Goal: Check status: Check status

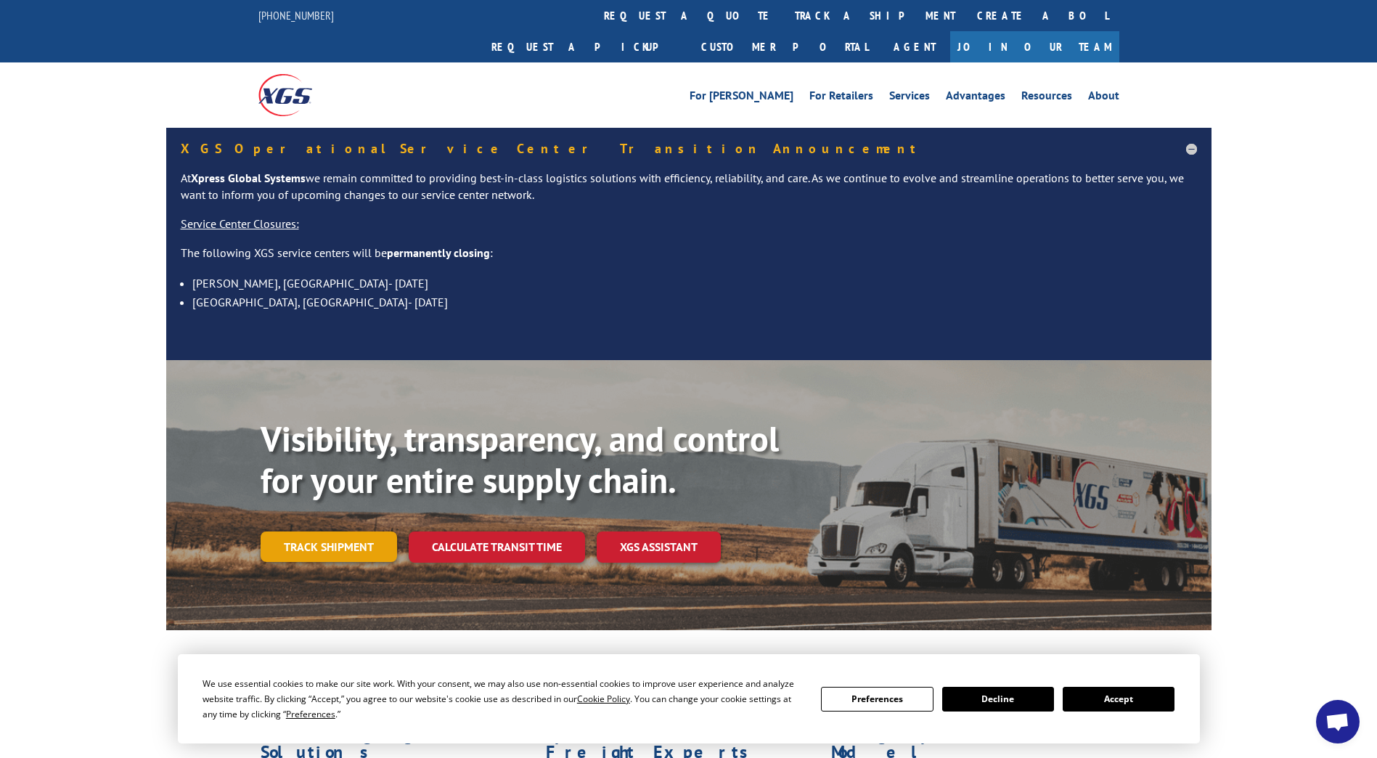
click at [345, 531] on link "Track shipment" at bounding box center [329, 546] width 136 height 30
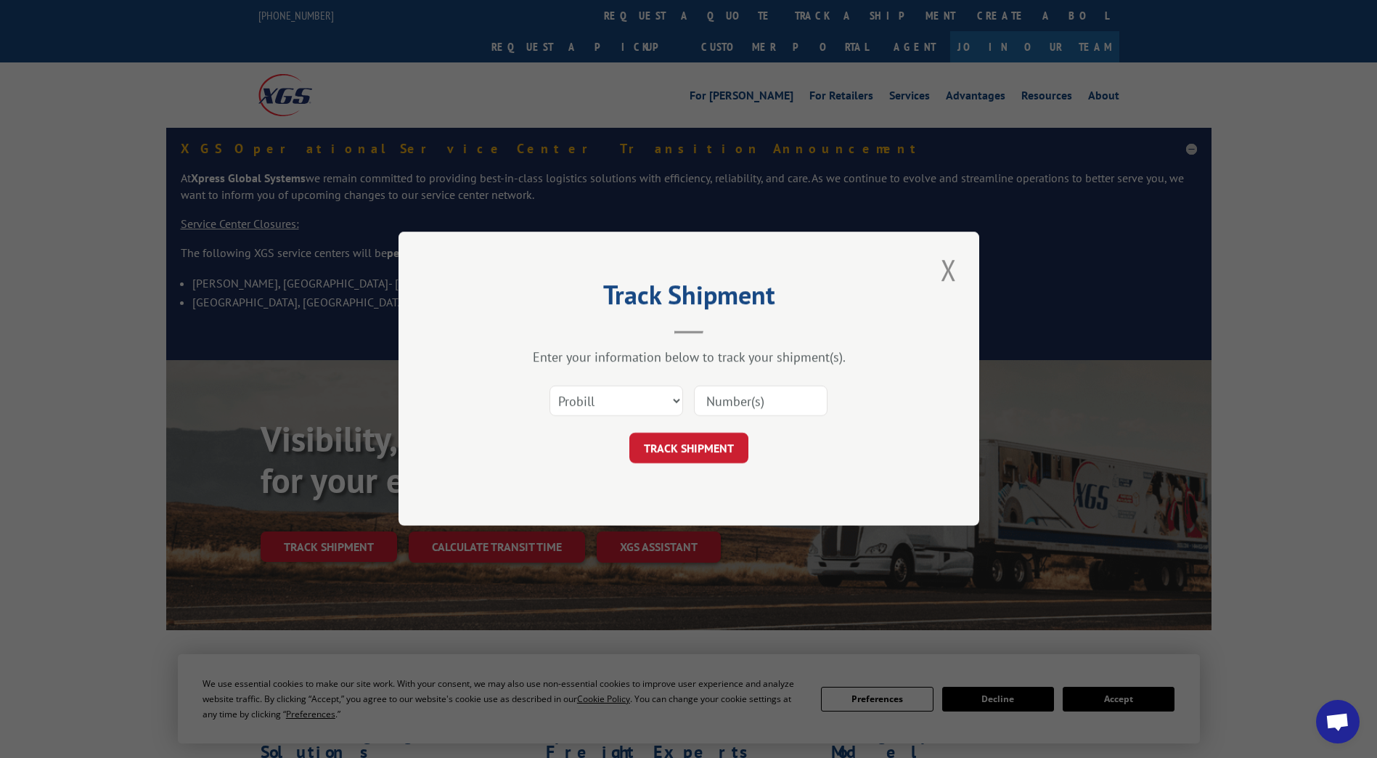
click at [769, 395] on input at bounding box center [761, 401] width 134 height 30
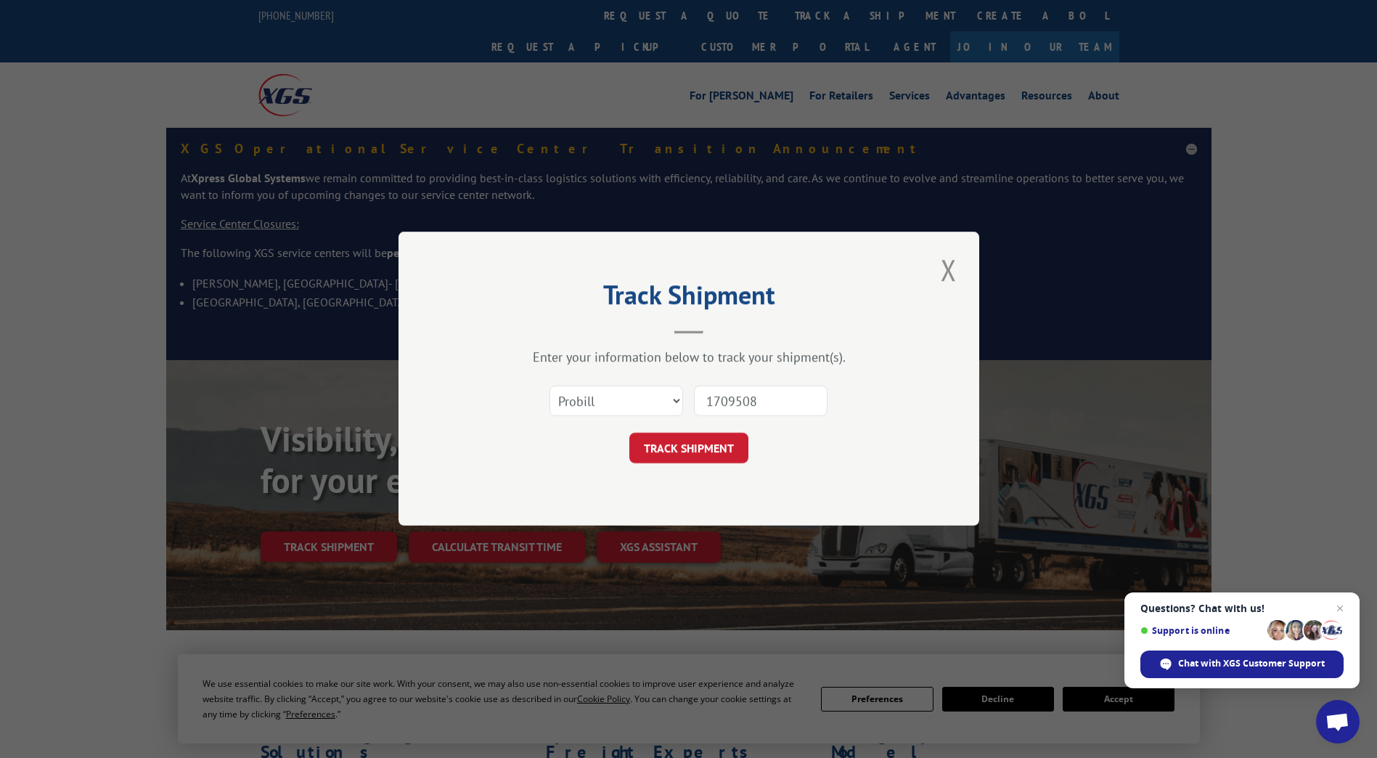
type input "17095080"
click button "TRACK SHIPMENT" at bounding box center [688, 448] width 119 height 30
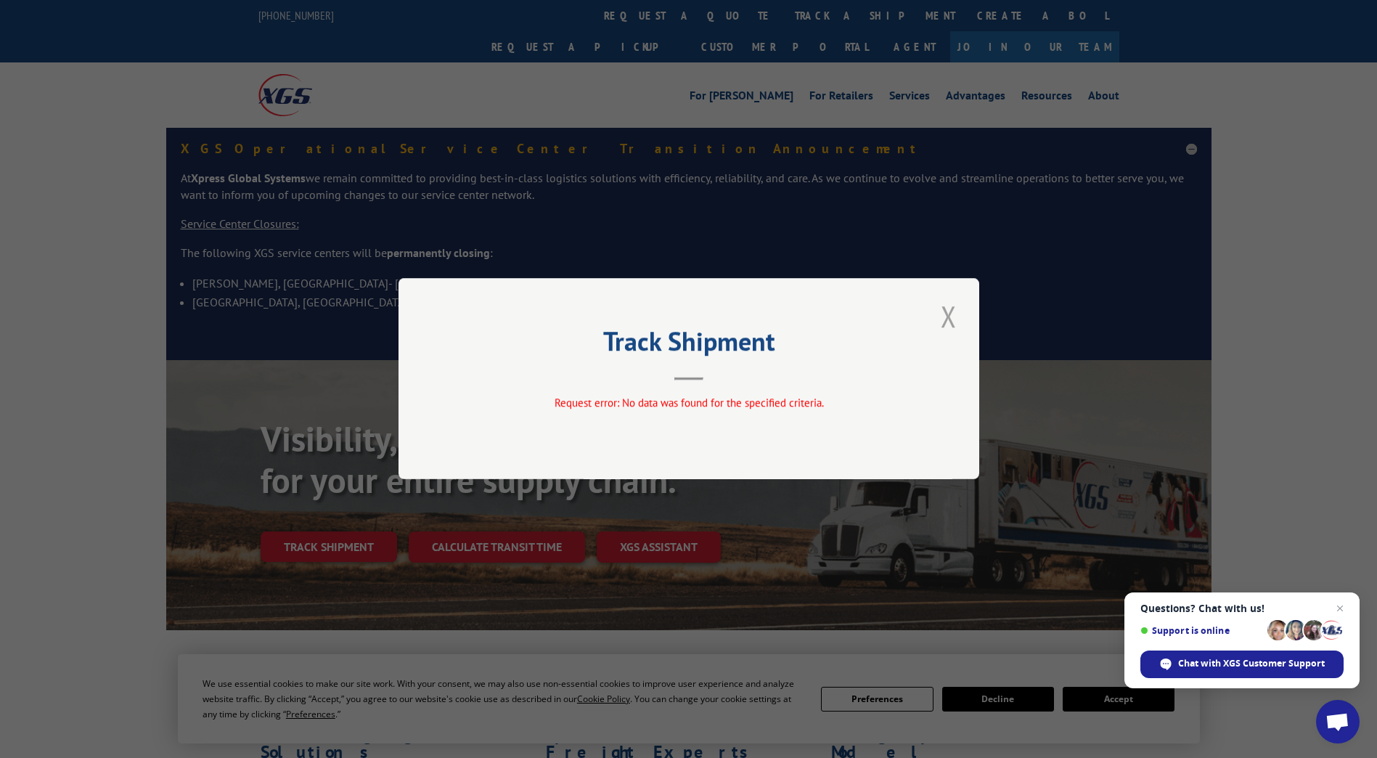
click at [945, 318] on button "Close modal" at bounding box center [949, 316] width 25 height 40
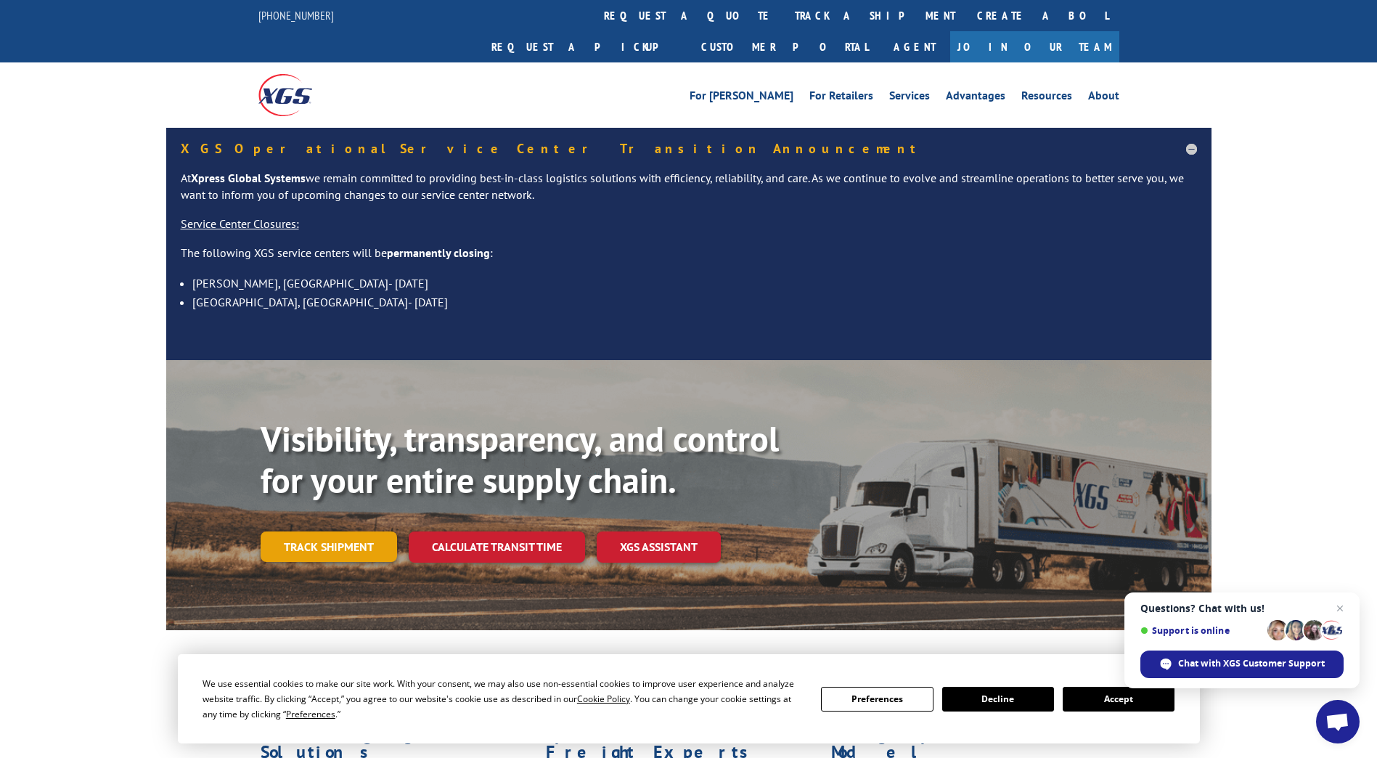
click at [304, 531] on link "Track shipment" at bounding box center [329, 546] width 136 height 30
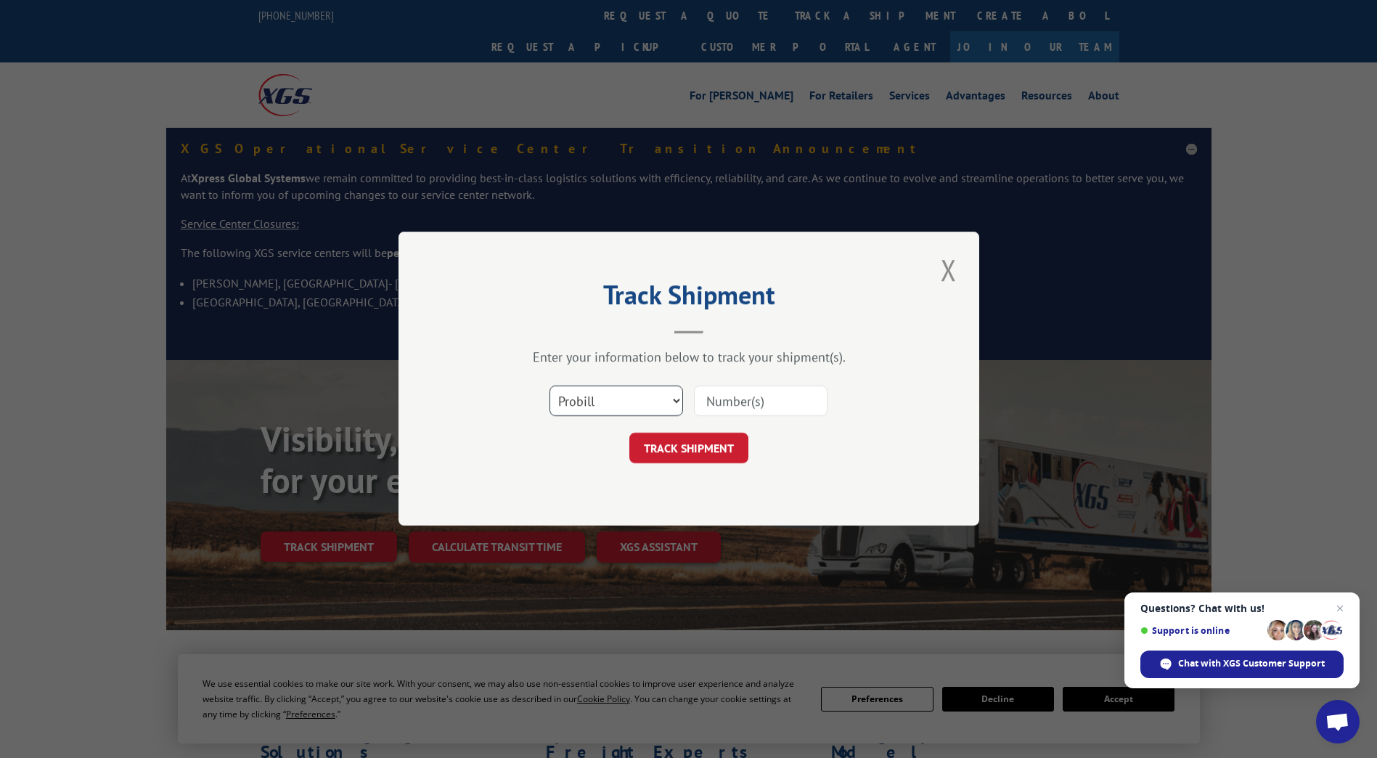
click at [627, 409] on select "Select category... Probill BOL PO" at bounding box center [617, 401] width 134 height 30
select select "bol"
click at [550, 386] on select "Select category... Probill BOL PO" at bounding box center [617, 401] width 134 height 30
click at [721, 400] on input at bounding box center [761, 401] width 134 height 30
type input "17095080"
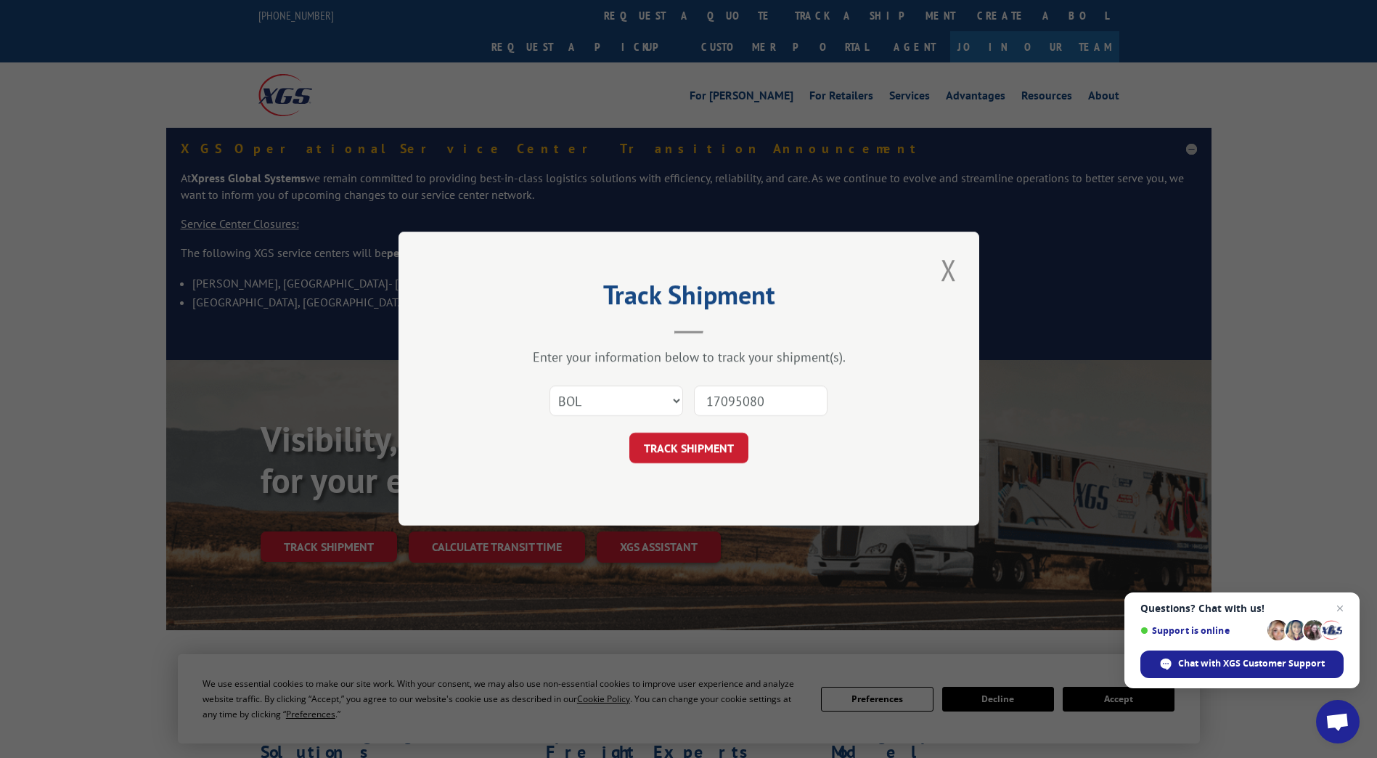
click button "TRACK SHIPMENT" at bounding box center [688, 448] width 119 height 30
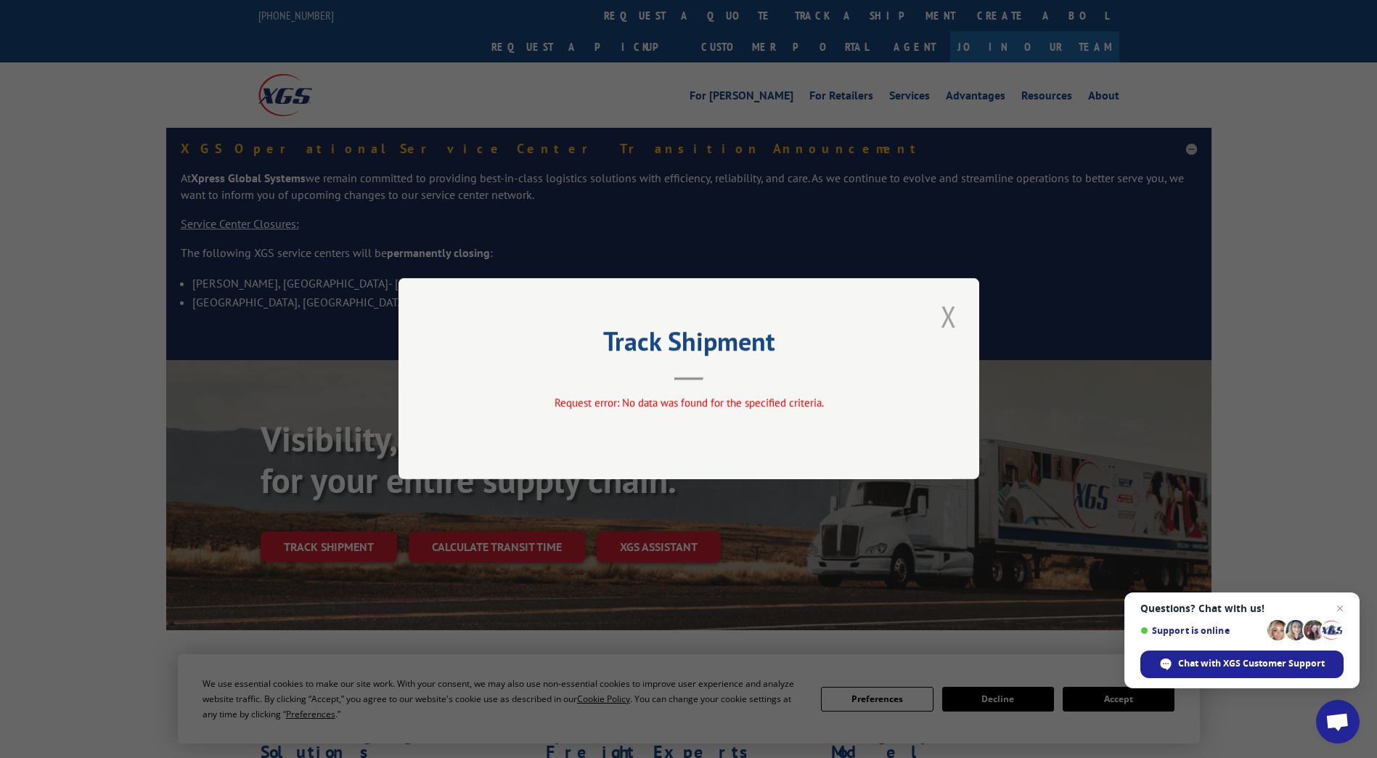
click at [956, 310] on button "Close modal" at bounding box center [949, 316] width 25 height 40
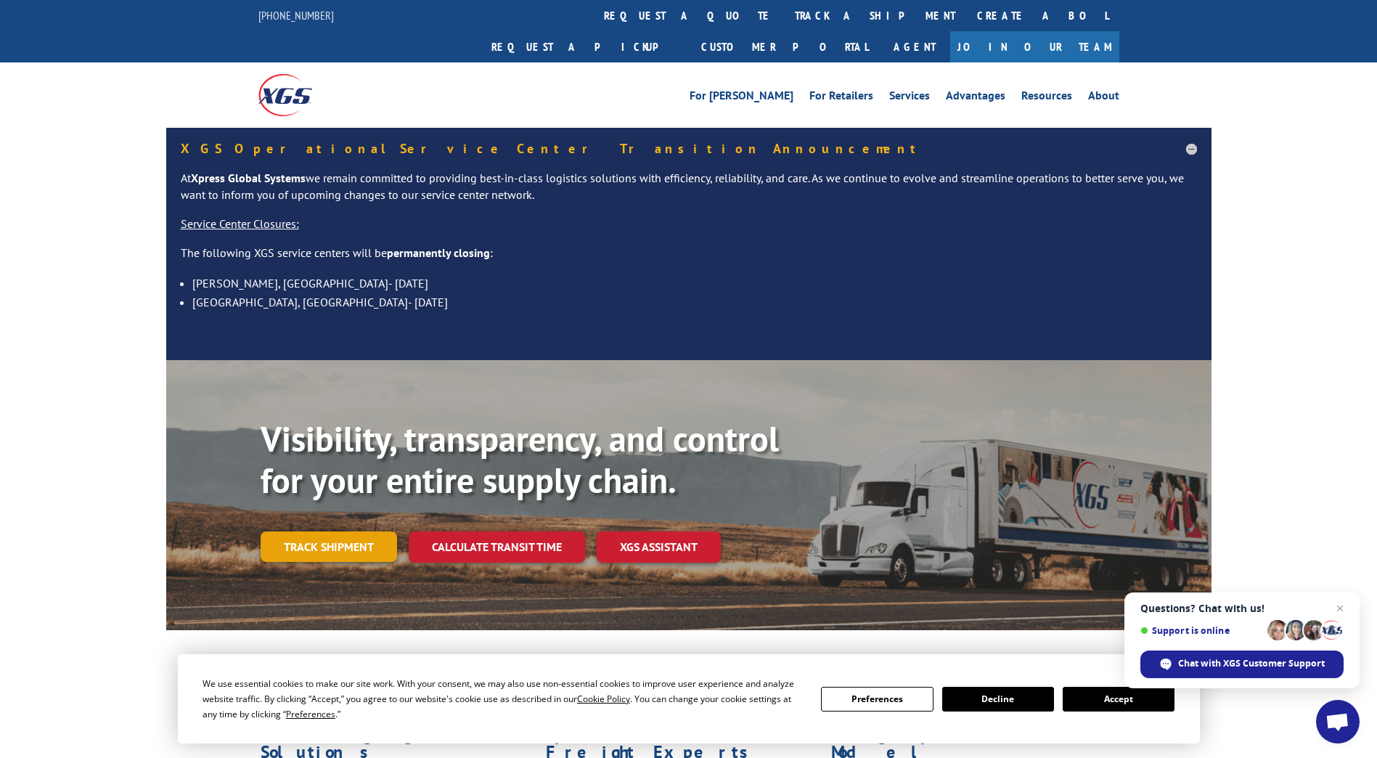
click at [303, 531] on link "Track shipment" at bounding box center [329, 546] width 136 height 30
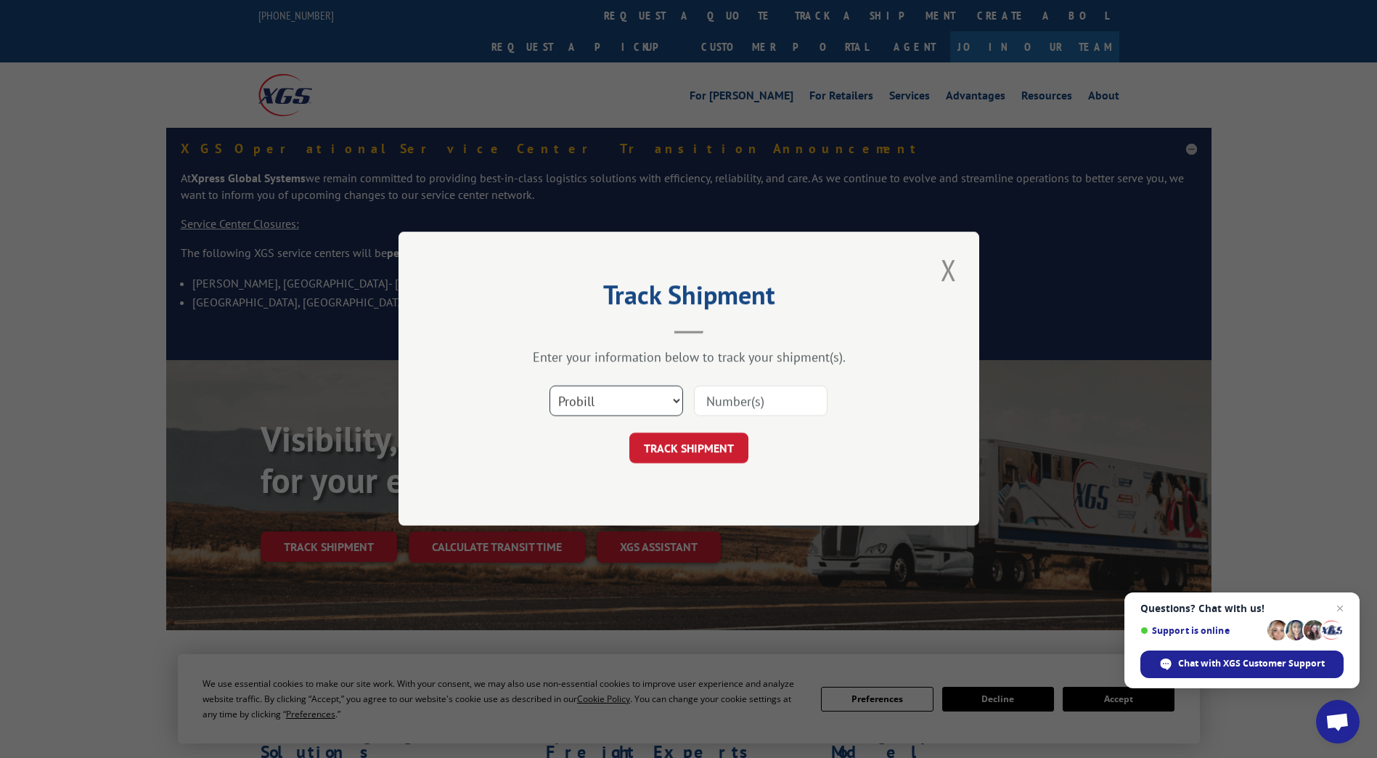
drag, startPoint x: 631, startPoint y: 407, endPoint x: 631, endPoint y: 417, distance: 9.4
click at [631, 407] on select "Select category... Probill BOL PO" at bounding box center [617, 401] width 134 height 30
drag, startPoint x: 612, startPoint y: 511, endPoint x: 635, endPoint y: 489, distance: 31.8
click at [612, 511] on div "Track Shipment Enter your information below to track your shipment(s). Select c…" at bounding box center [689, 379] width 581 height 294
click at [764, 408] on input at bounding box center [761, 401] width 134 height 30
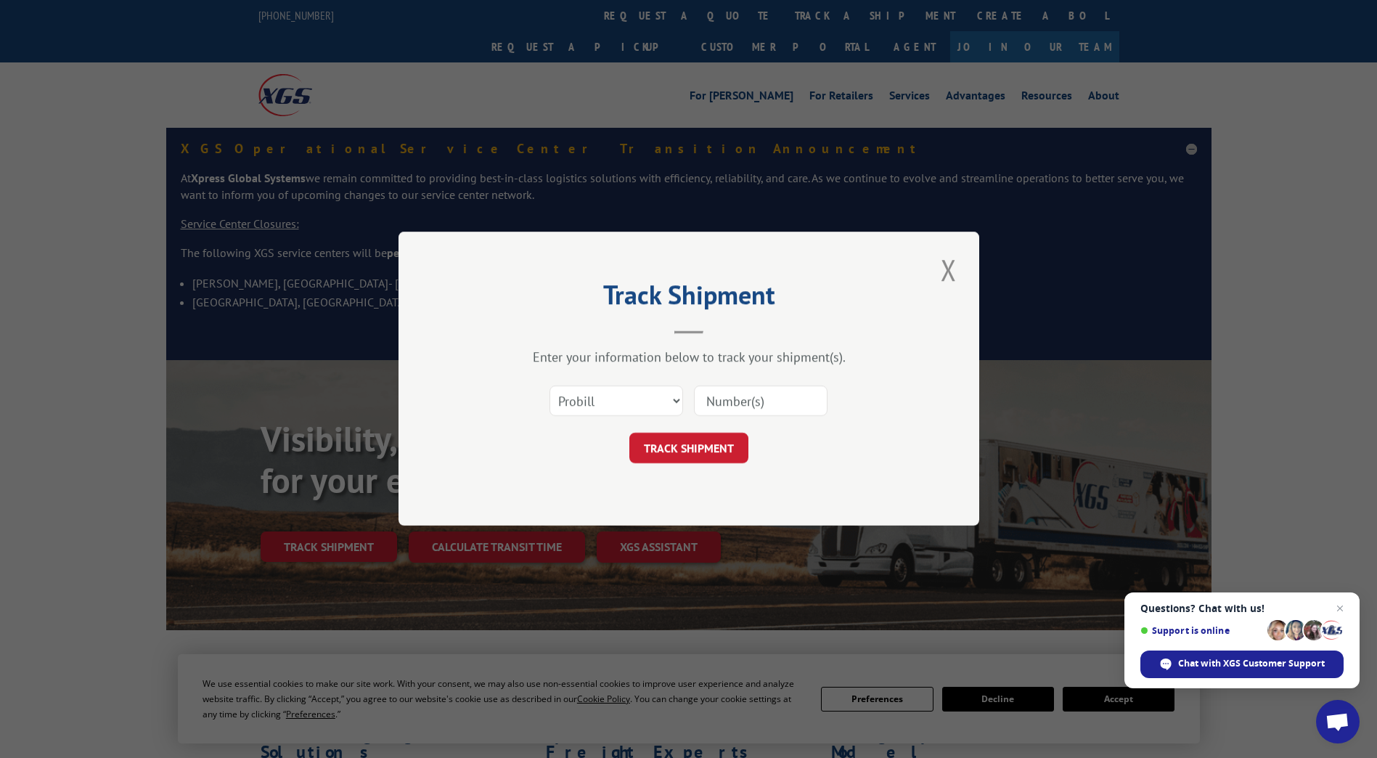
click at [767, 403] on input at bounding box center [761, 401] width 134 height 30
type input "17095080"
click button "TRACK SHIPMENT" at bounding box center [688, 448] width 119 height 30
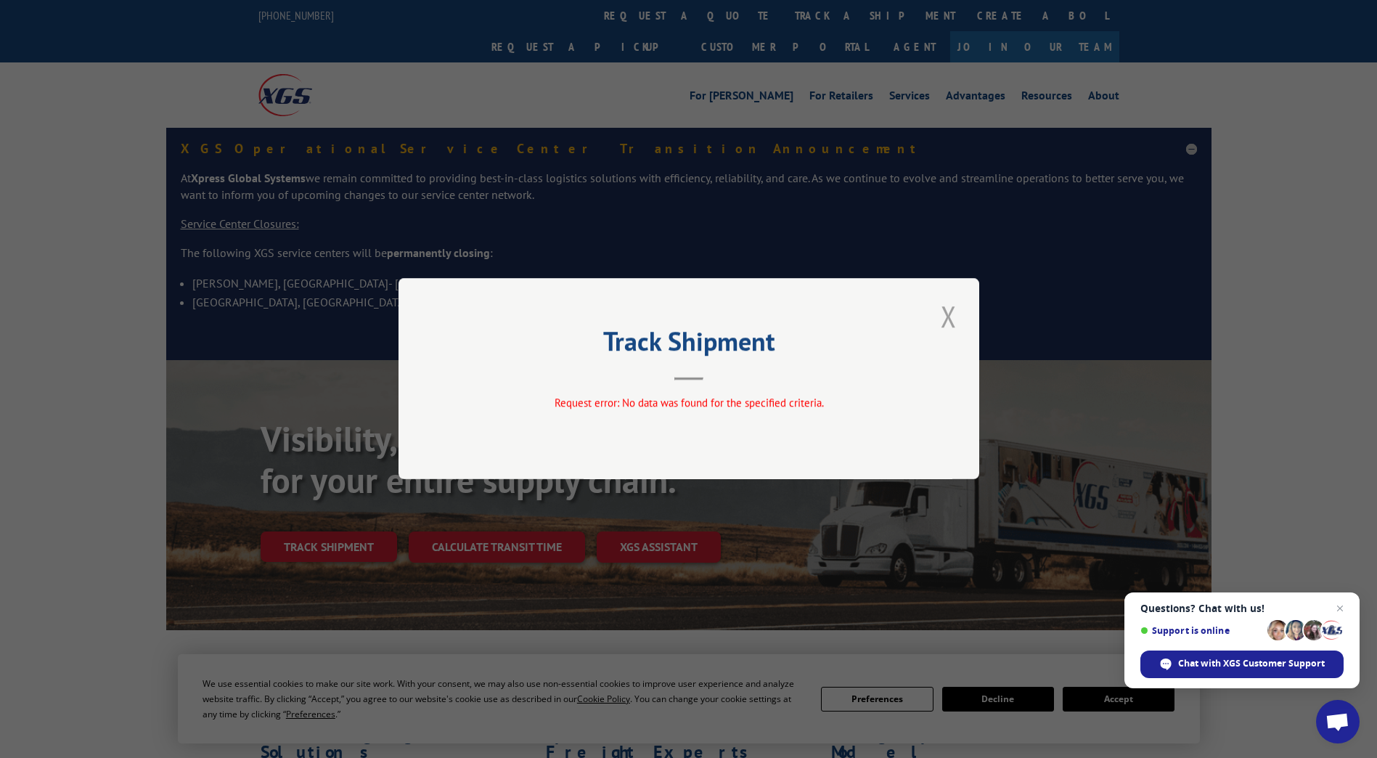
click at [958, 314] on button "Close modal" at bounding box center [949, 316] width 25 height 40
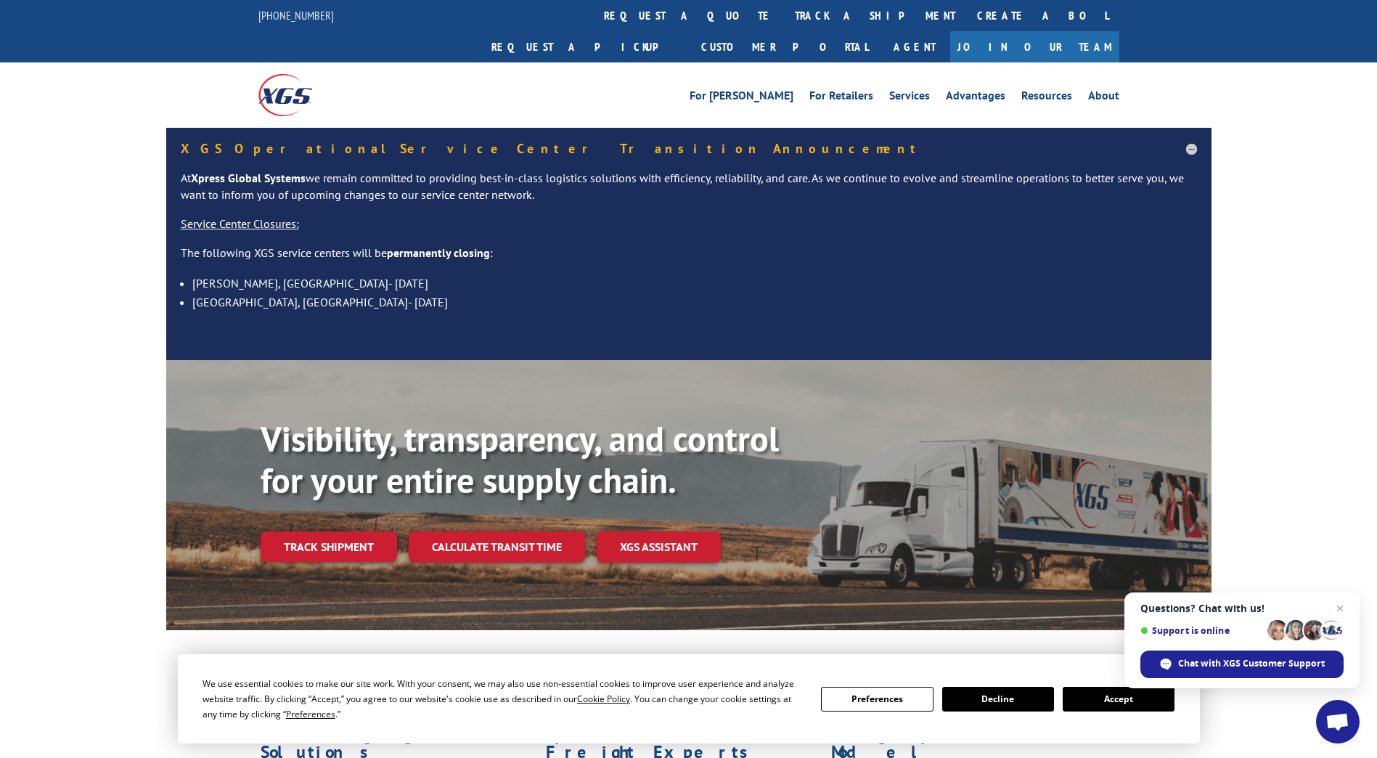
click at [1186, 142] on h5 "XGS Operational Service Center Transition Announcement" at bounding box center [689, 148] width 1016 height 13
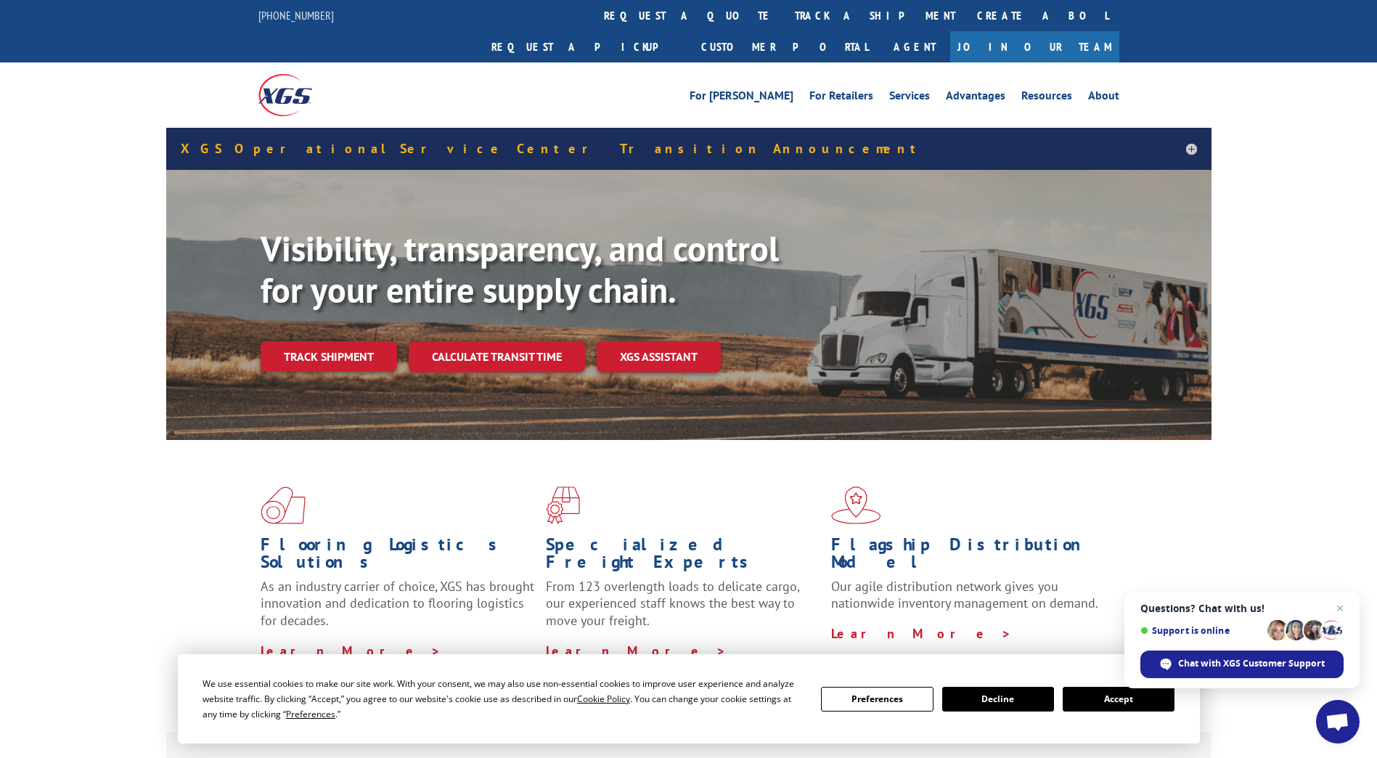
scroll to position [290, 0]
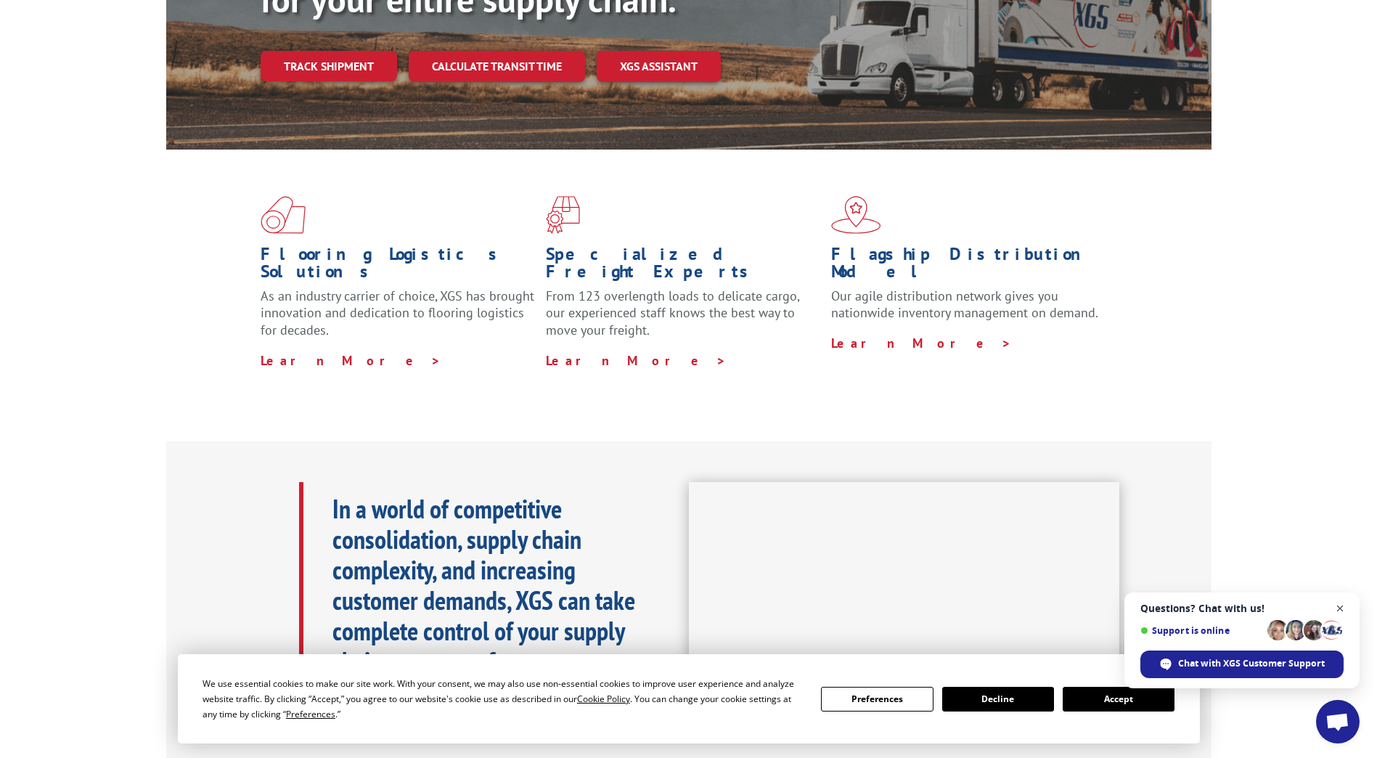
click at [1338, 600] on span "Open chat" at bounding box center [1341, 609] width 18 height 18
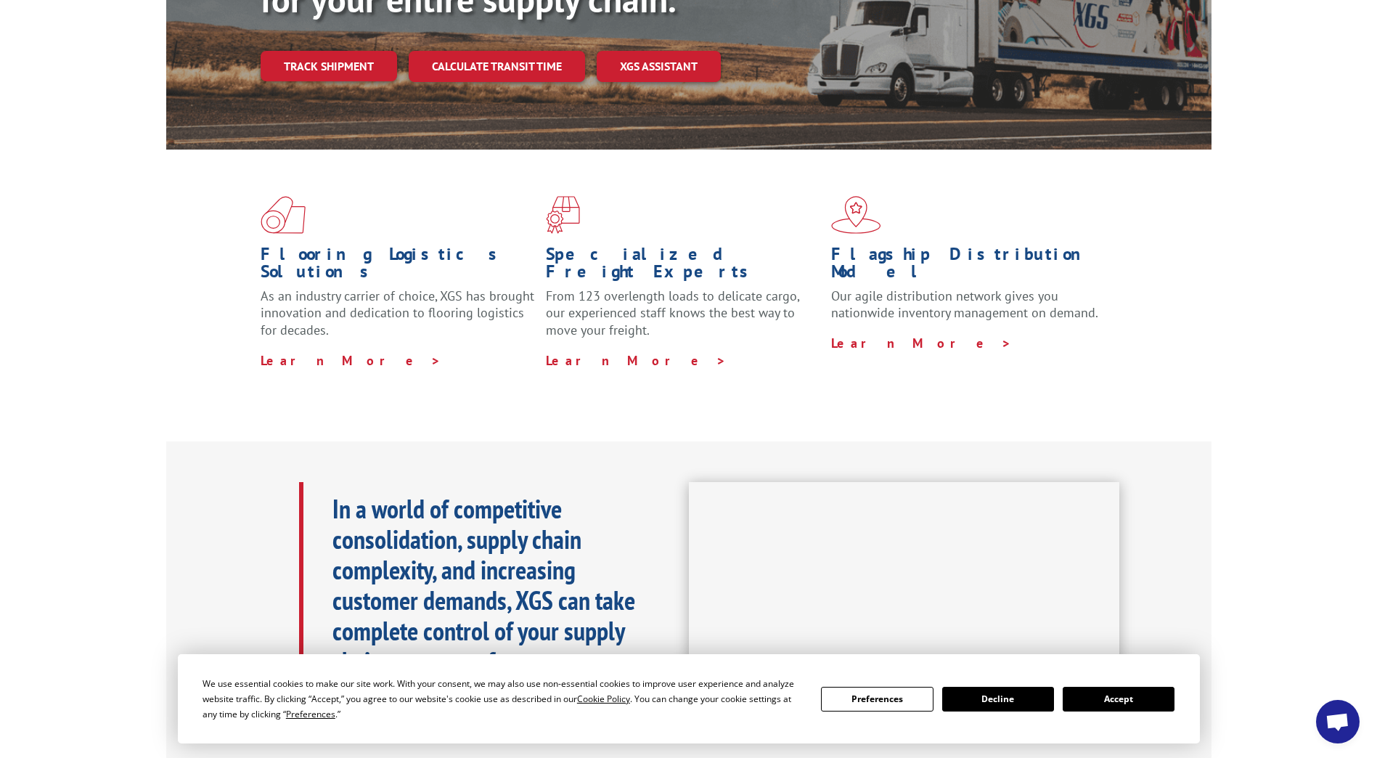
click at [1156, 703] on button "Accept" at bounding box center [1119, 699] width 112 height 25
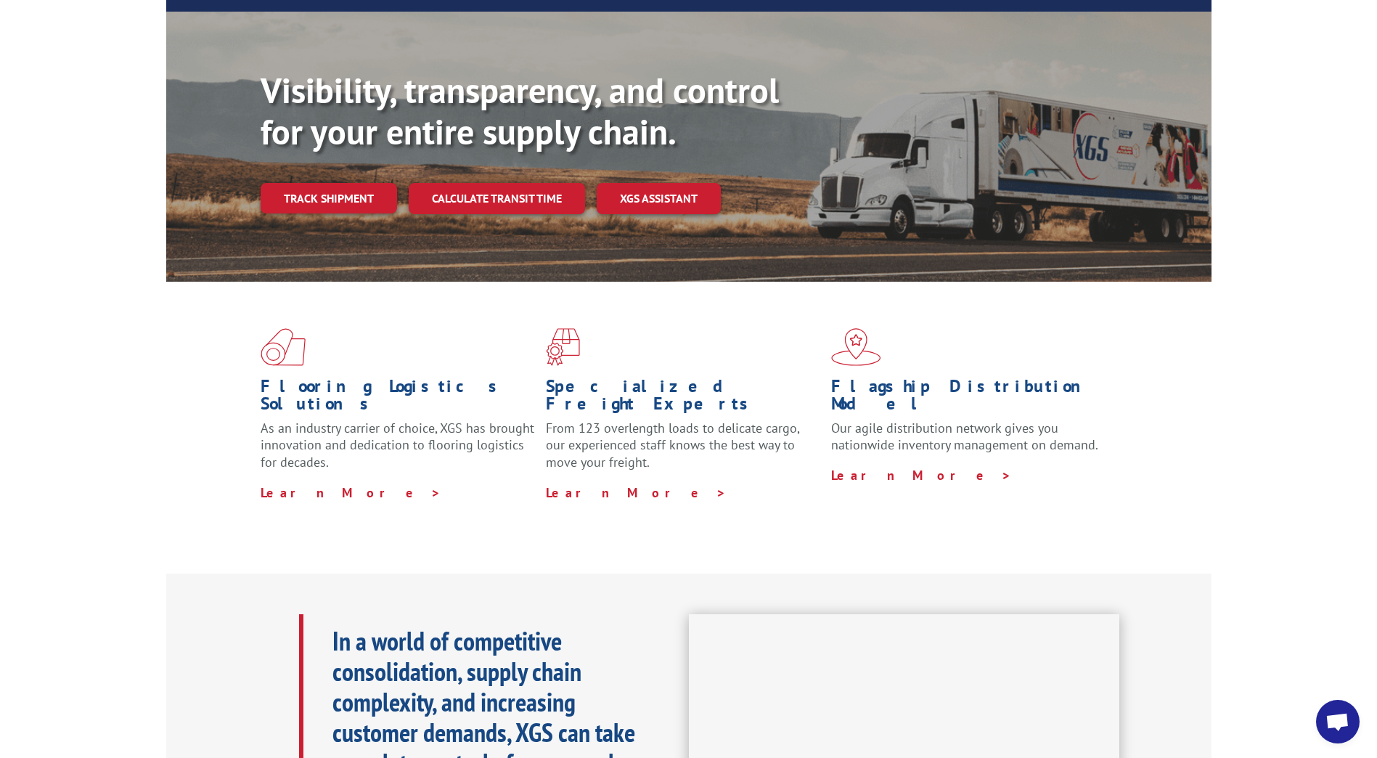
scroll to position [0, 0]
